Goal: Navigation & Orientation: Find specific page/section

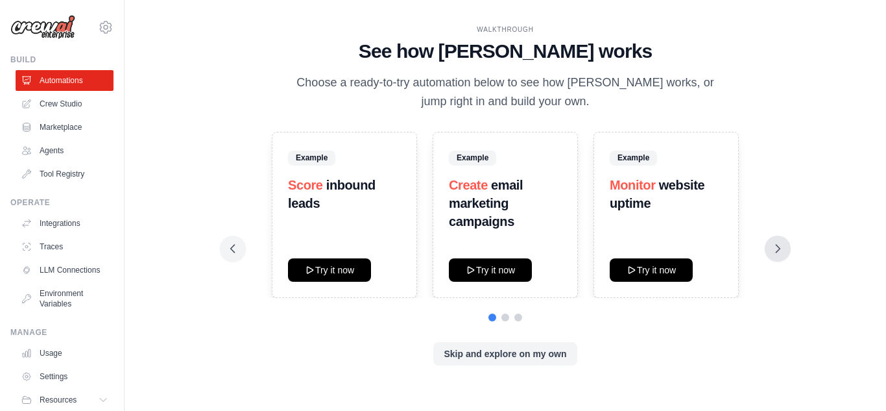
click at [778, 243] on icon at bounding box center [777, 248] width 13 height 13
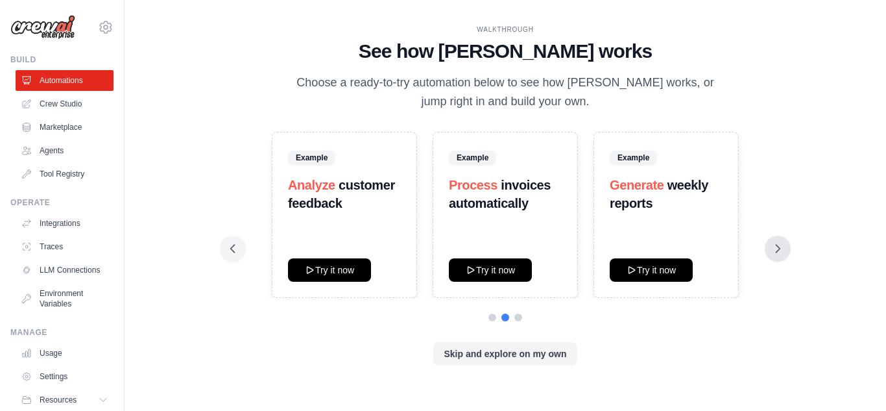
click at [781, 245] on icon at bounding box center [777, 248] width 13 height 13
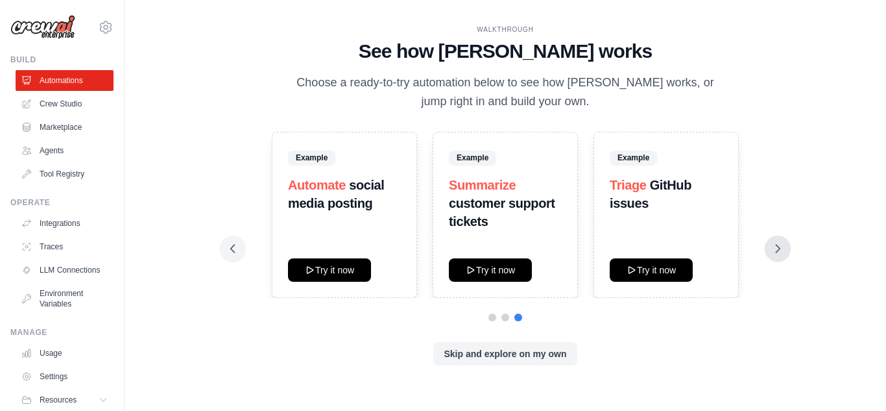
click at [781, 245] on icon at bounding box center [777, 248] width 13 height 13
click at [776, 247] on icon at bounding box center [777, 248] width 13 height 13
click at [225, 248] on button at bounding box center [233, 248] width 26 height 26
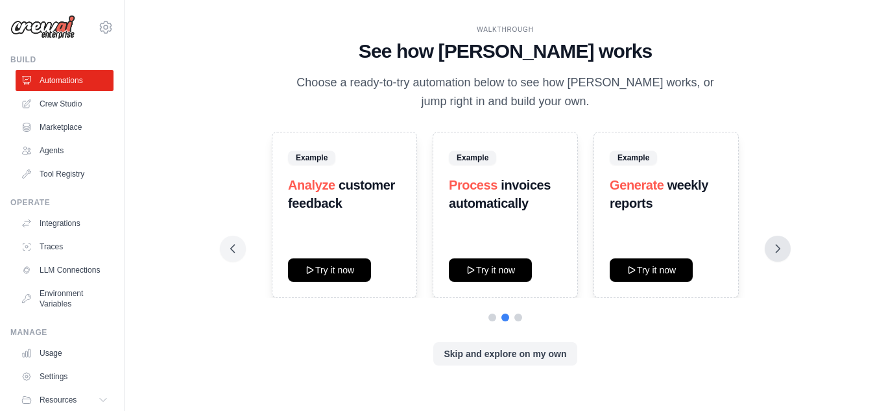
click at [776, 251] on icon at bounding box center [777, 248] width 13 height 13
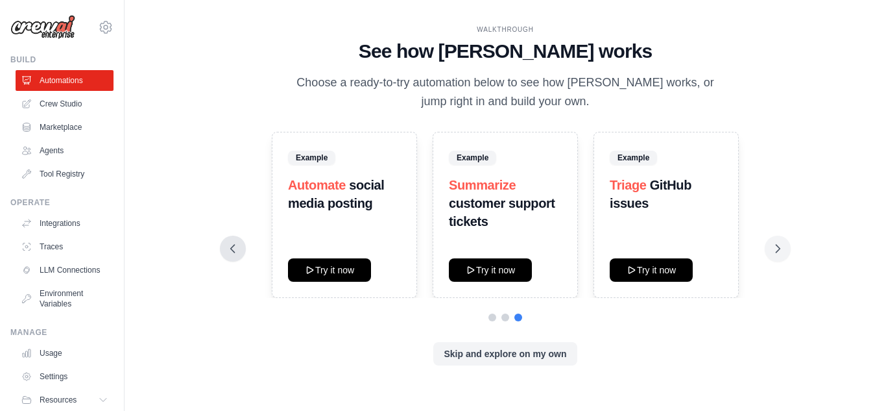
click at [237, 261] on button at bounding box center [233, 248] width 26 height 26
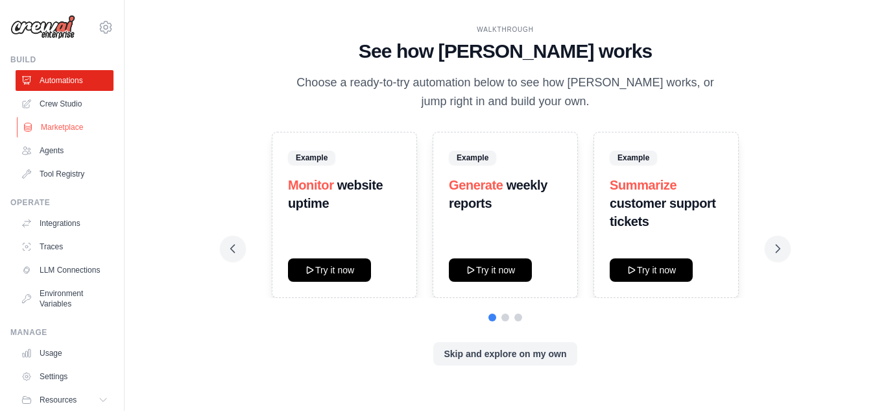
click at [50, 123] on link "Marketplace" at bounding box center [66, 127] width 98 height 21
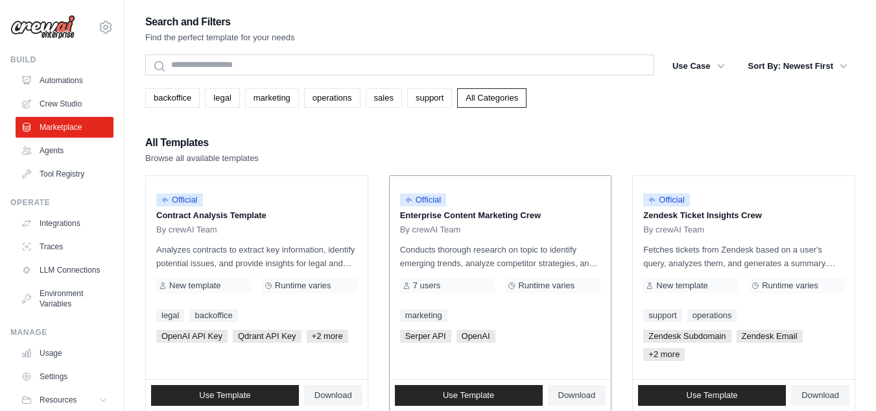
scroll to position [73, 0]
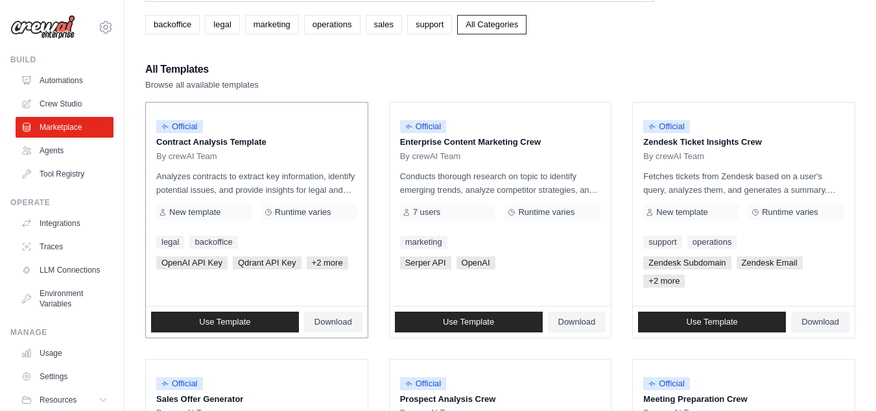
click at [324, 265] on span "+2 more" at bounding box center [328, 262] width 42 height 13
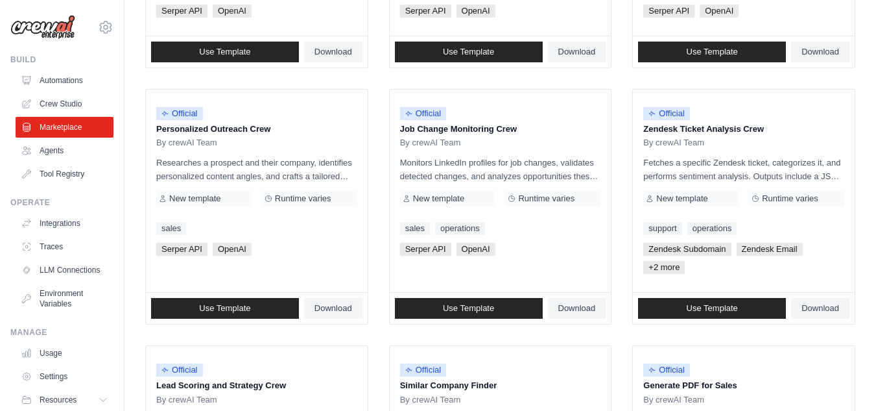
scroll to position [828, 0]
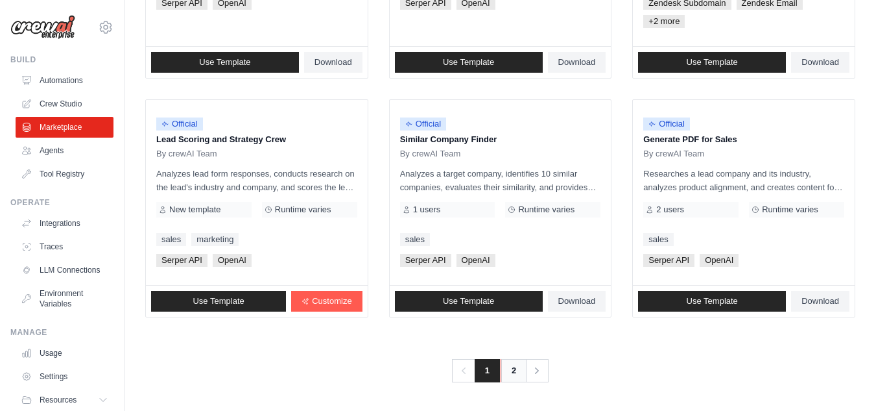
click at [512, 367] on link "2" at bounding box center [514, 370] width 26 height 23
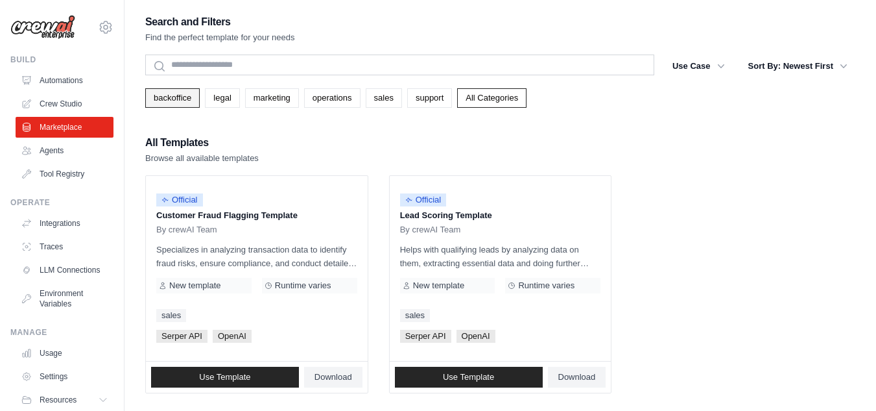
click at [176, 100] on link "backoffice" at bounding box center [172, 97] width 54 height 19
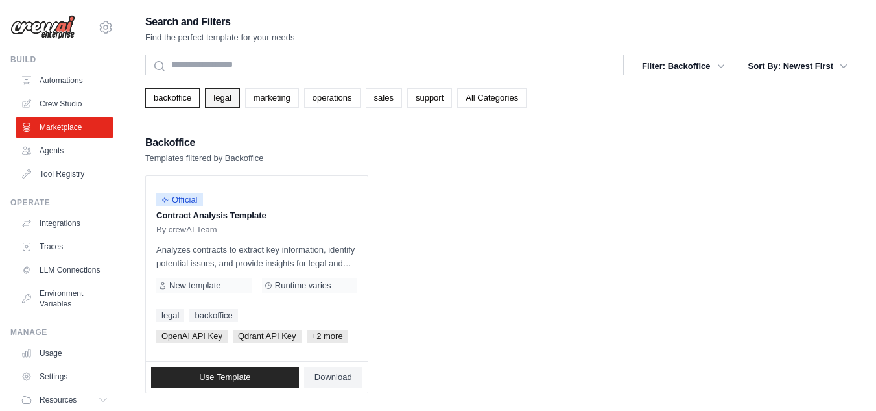
click at [221, 95] on link "legal" at bounding box center [222, 97] width 34 height 19
click at [280, 97] on link "marketing" at bounding box center [272, 97] width 54 height 19
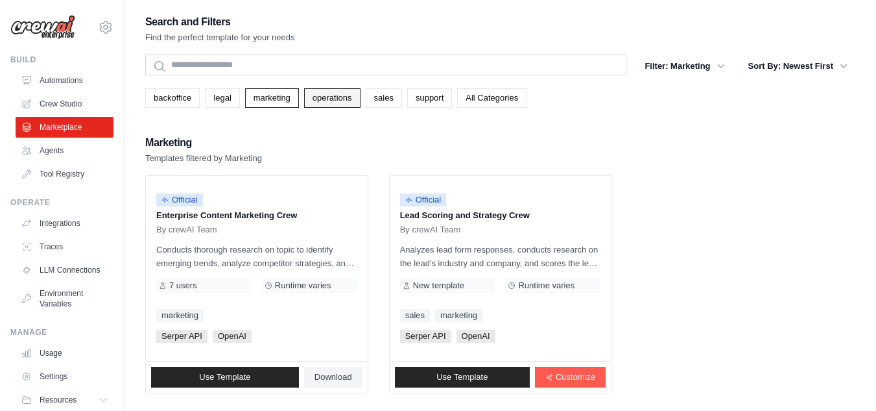
click at [340, 100] on link "operations" at bounding box center [332, 97] width 56 height 19
